Goal: Communication & Community: Ask a question

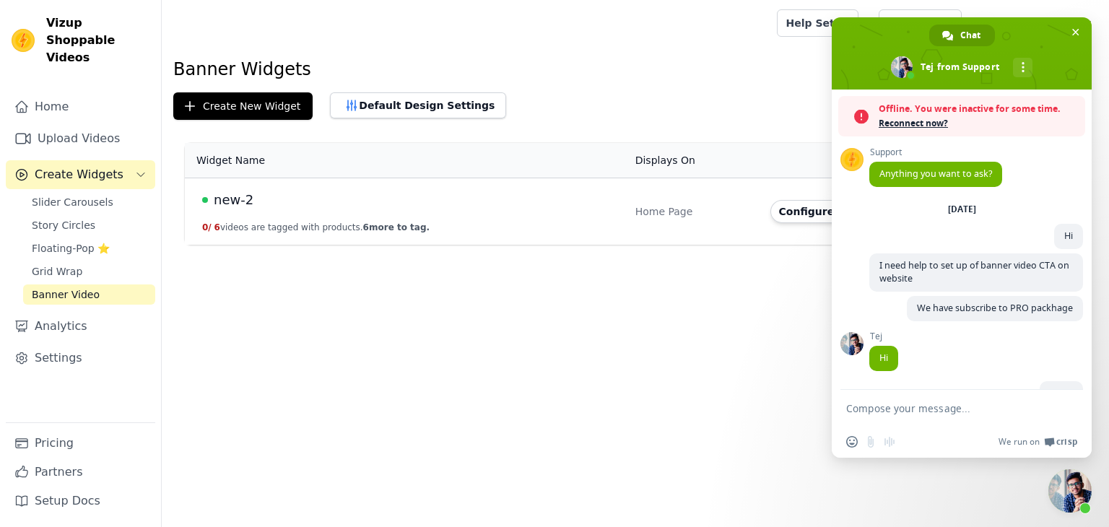
scroll to position [552, 0]
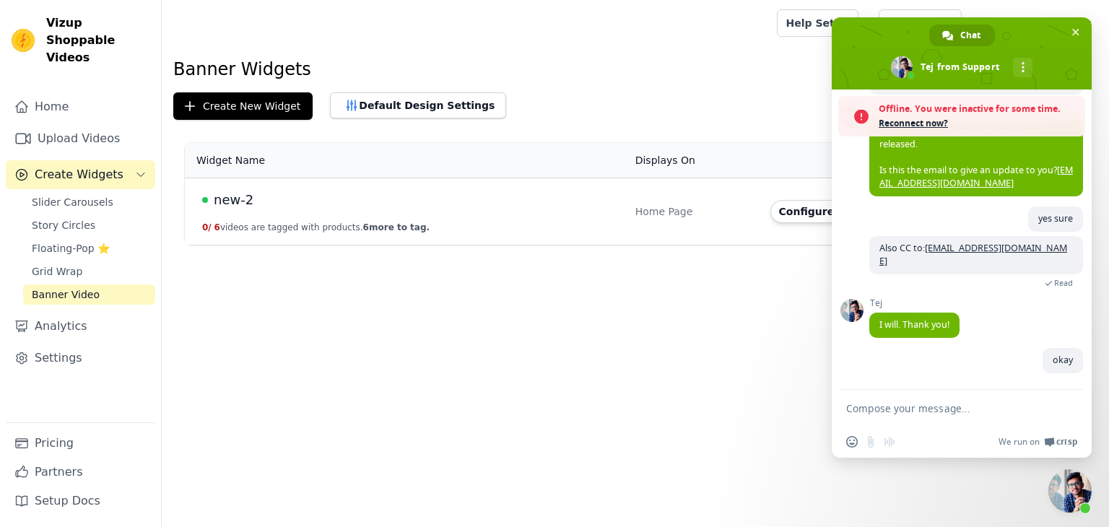
click at [895, 128] on span "Reconnect now?" at bounding box center [978, 123] width 199 height 14
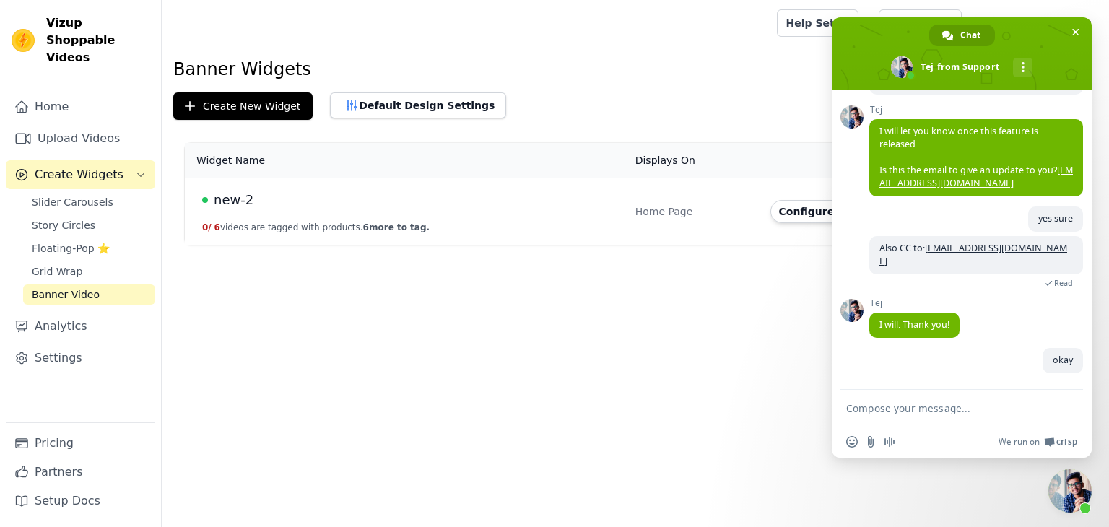
click at [924, 414] on textarea "Compose your message..." at bounding box center [945, 408] width 199 height 13
click at [650, 245] on html "Vizup Shoppable Videos Home Upload Videos Create Widgets Slider Carousels Story…" at bounding box center [554, 122] width 1109 height 245
click at [900, 408] on textarea "Compose your message..." at bounding box center [945, 408] width 199 height 13
type textarea "Is it done?"
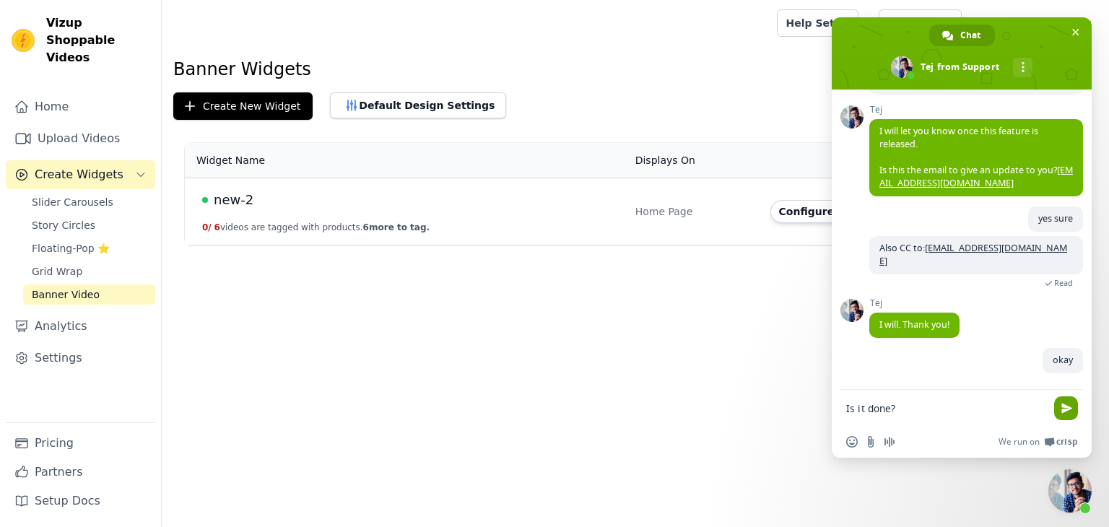
click at [1071, 404] on span "Send" at bounding box center [1066, 408] width 11 height 11
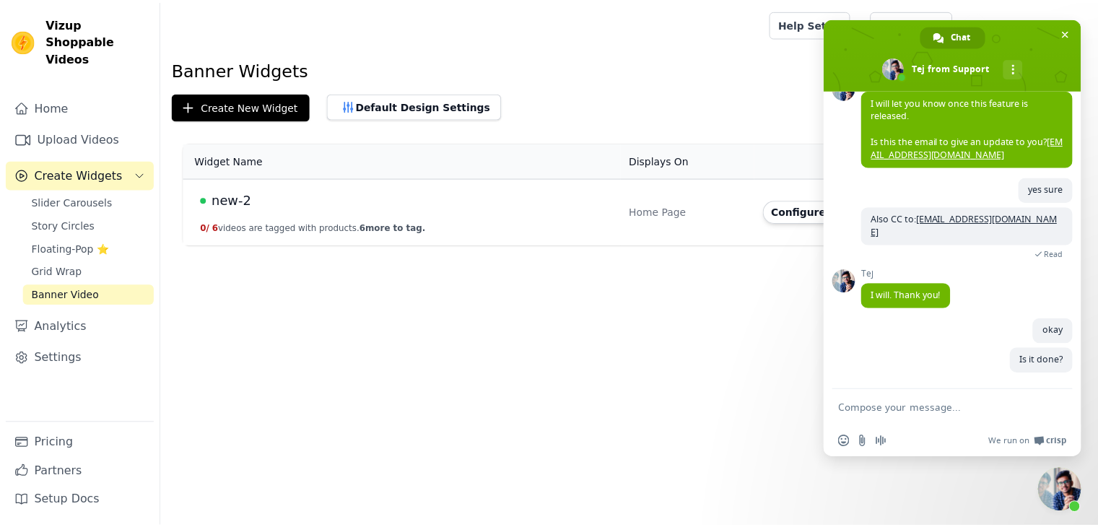
scroll to position [534, 0]
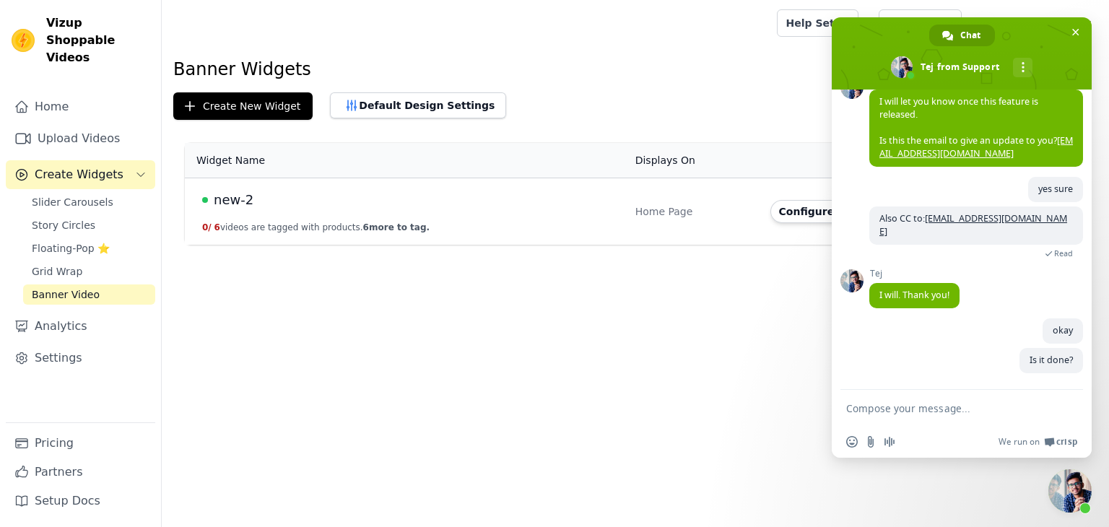
click at [244, 199] on span "new-2" at bounding box center [234, 200] width 40 height 20
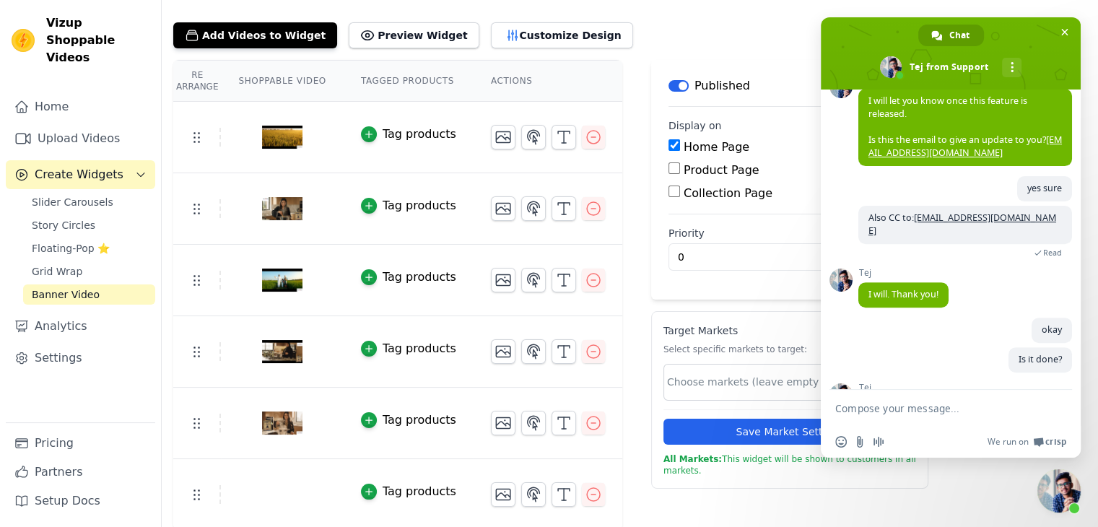
scroll to position [585, 0]
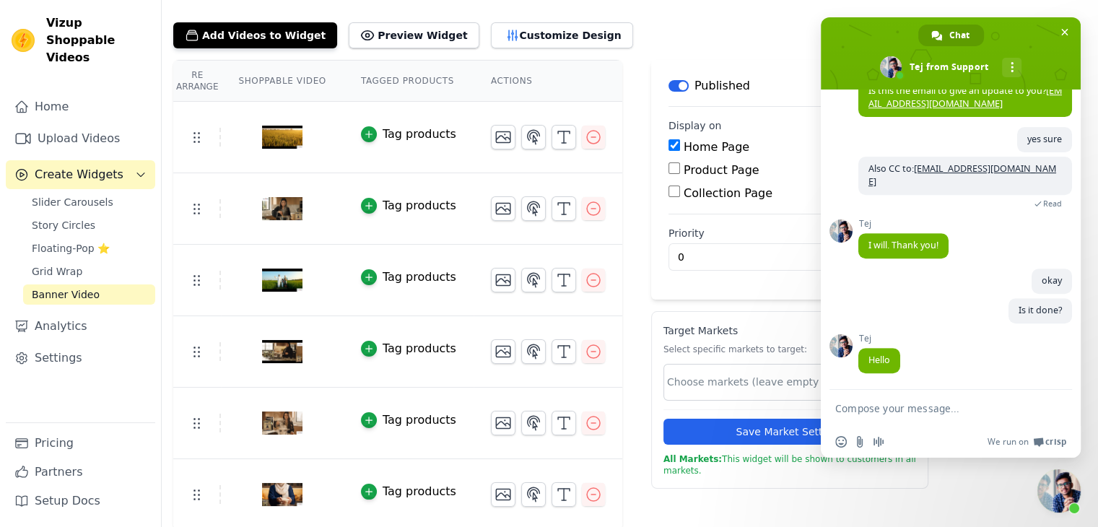
click at [898, 412] on textarea "Compose your message..." at bounding box center [934, 408] width 199 height 13
type textarea "Hi"
click at [1057, 409] on span "Send" at bounding box center [1055, 408] width 11 height 11
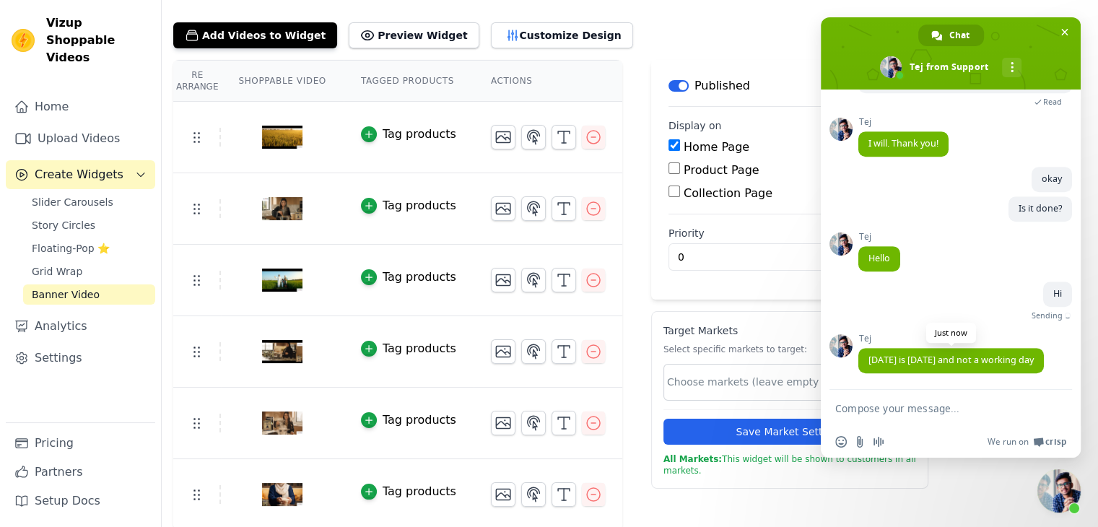
scroll to position [671, 0]
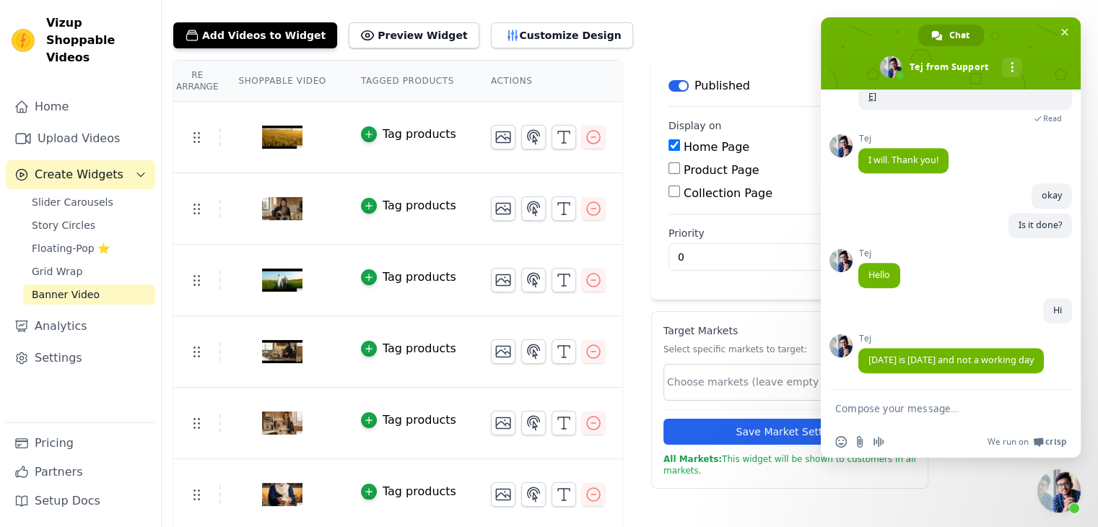
click at [868, 406] on textarea "Compose your message..." at bounding box center [934, 408] width 199 height 13
click at [870, 406] on textarea "o" at bounding box center [934, 408] width 199 height 13
type textarea "ohh okay"
click at [1054, 408] on span "Send" at bounding box center [1055, 408] width 11 height 11
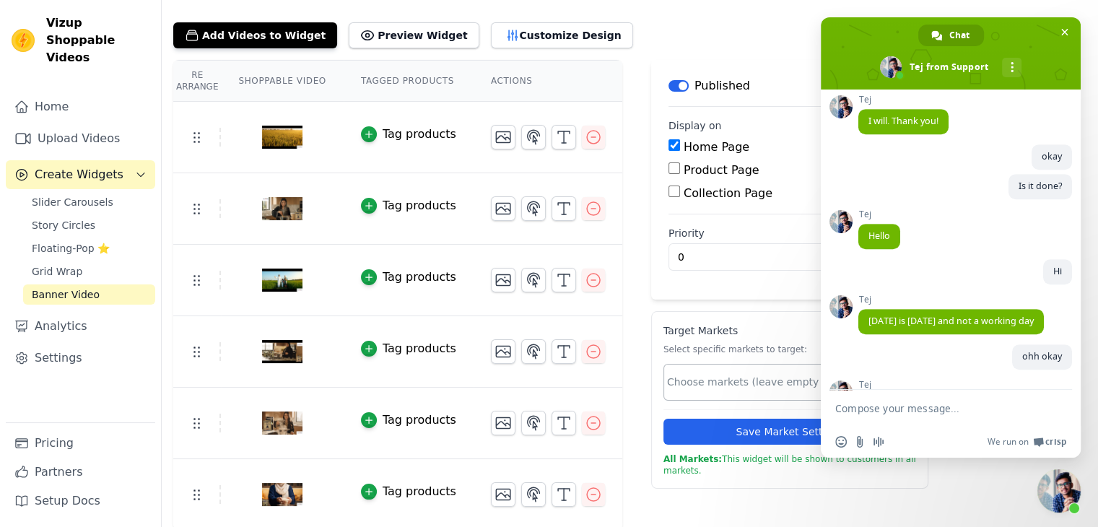
scroll to position [771, 0]
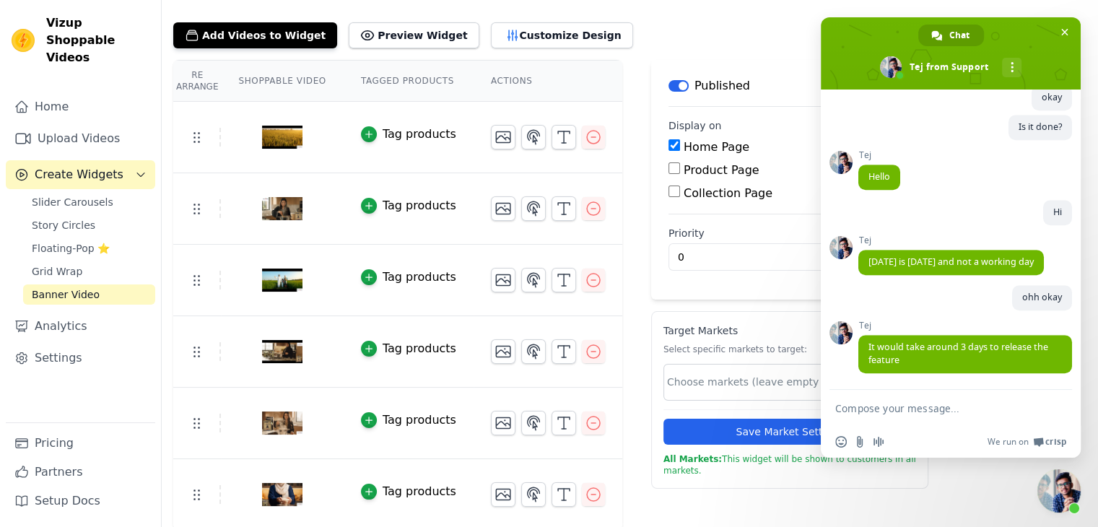
click at [869, 412] on textarea "Compose your message..." at bounding box center [934, 408] width 199 height 13
type textarea "why 3 days"
click at [1054, 412] on span "Send" at bounding box center [1055, 408] width 11 height 11
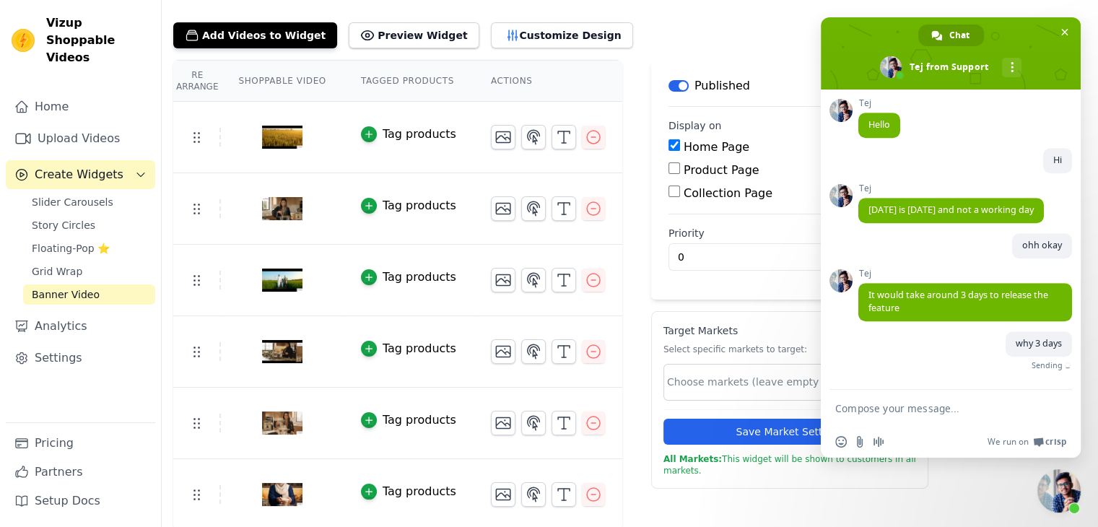
scroll to position [807, 0]
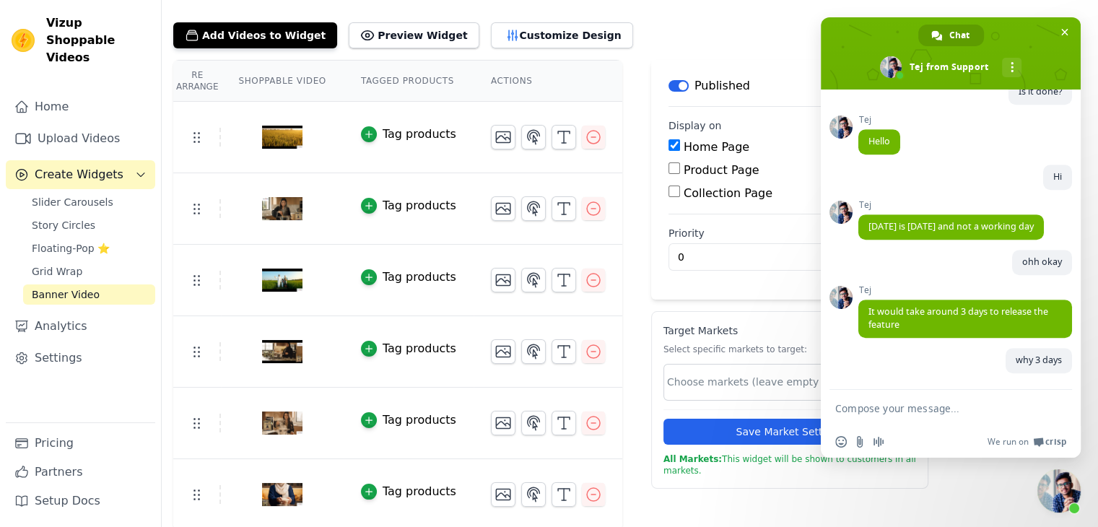
click at [858, 414] on textarea "Compose your message..." at bounding box center [934, 408] width 199 height 13
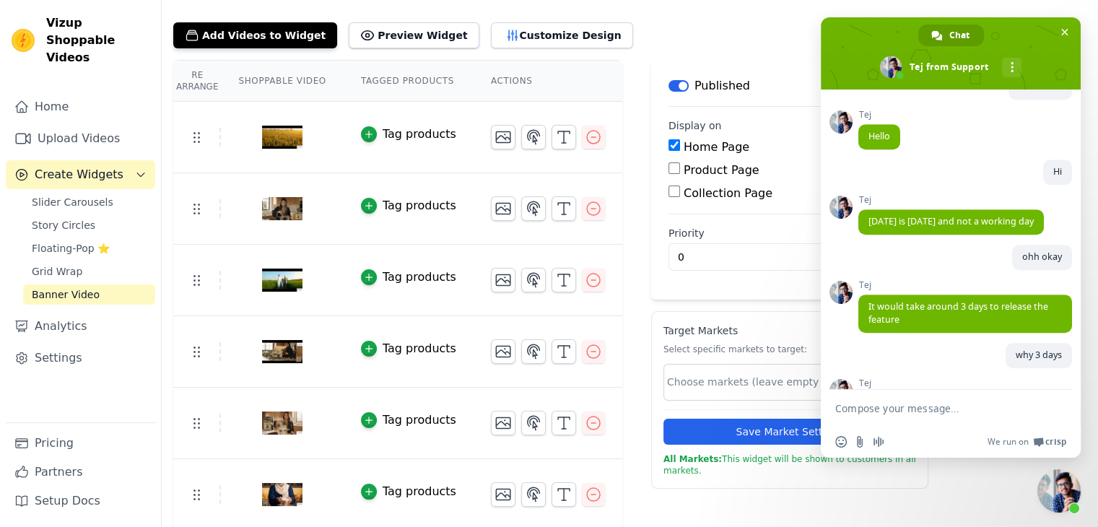
scroll to position [871, 0]
